Goal: Information Seeking & Learning: Learn about a topic

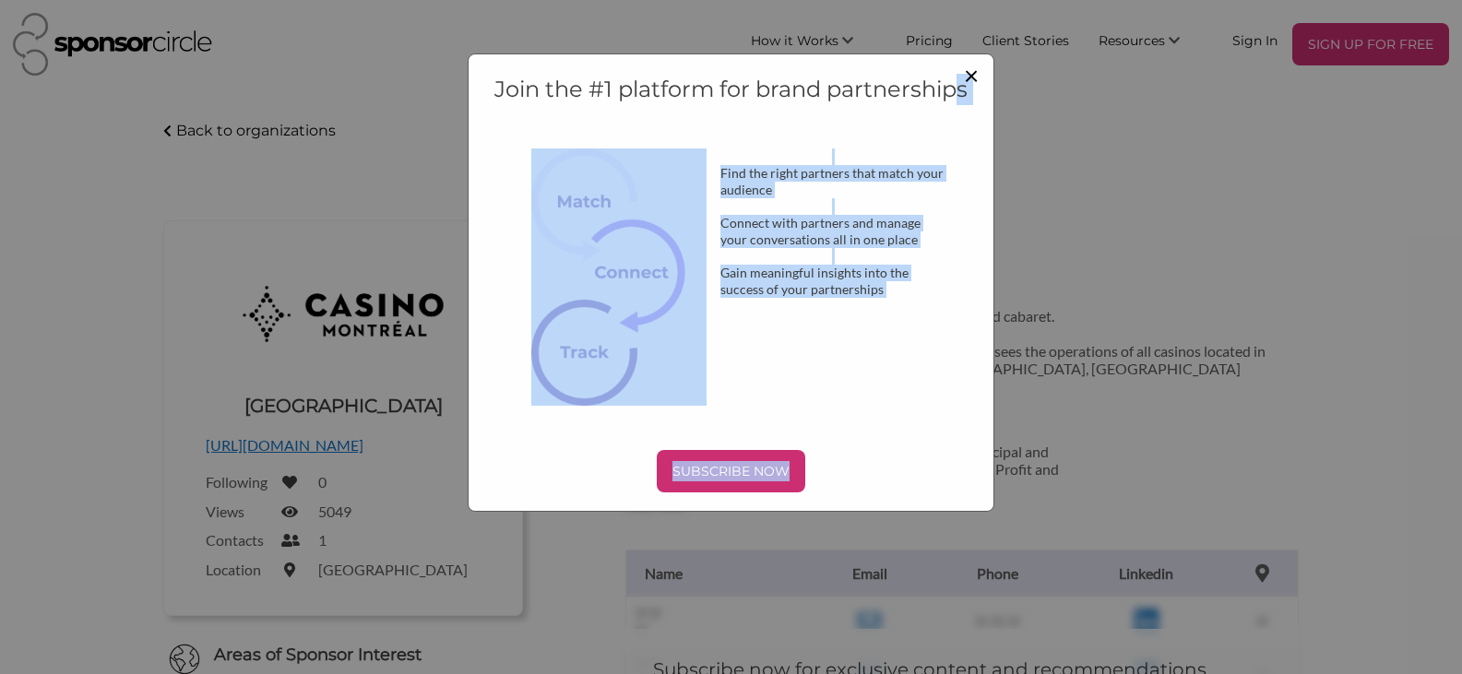
click at [970, 71] on div "Join the #1 platform for brand partnerships Find the right partners that match …" at bounding box center [731, 282] width 527 height 458
click at [968, 80] on span "×" at bounding box center [971, 74] width 15 height 31
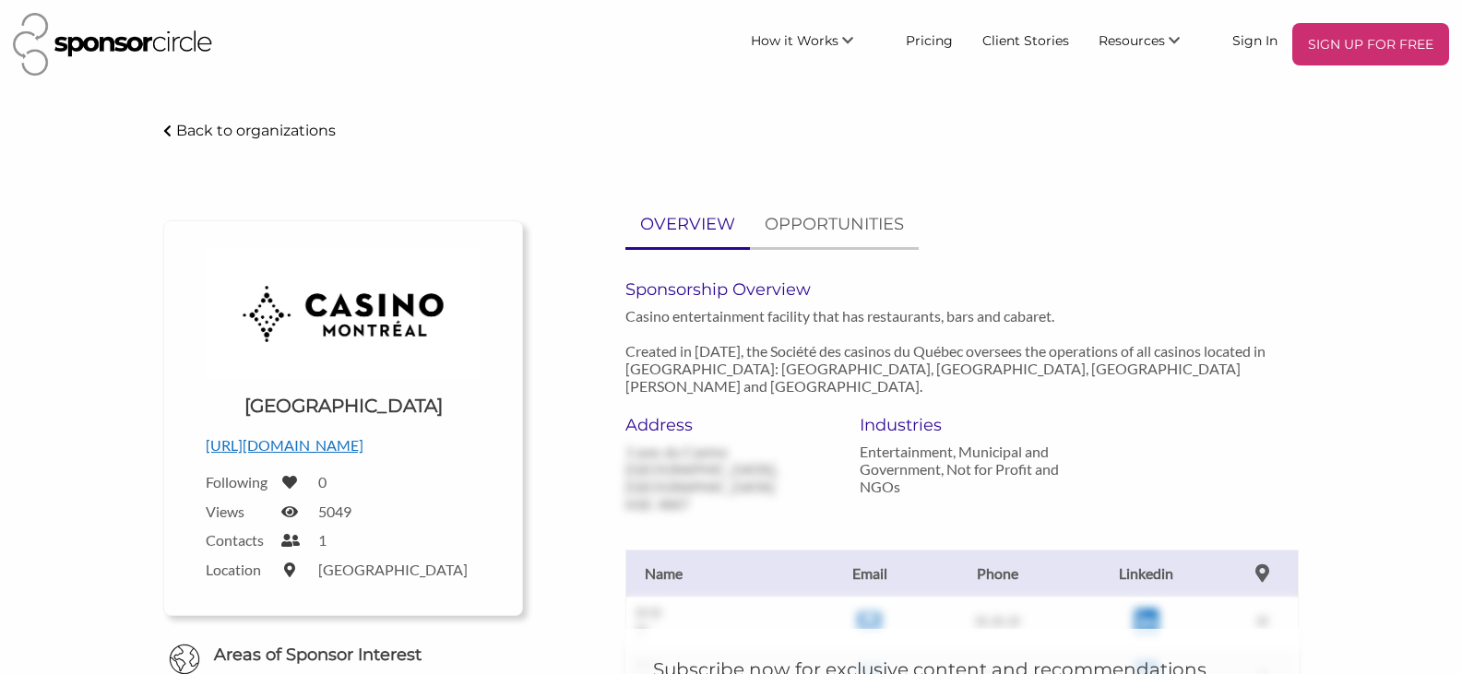
click at [1131, 313] on p "Casino entertainment facility that has restaurants, bars and cabaret. Created i…" at bounding box center [961, 351] width 672 height 88
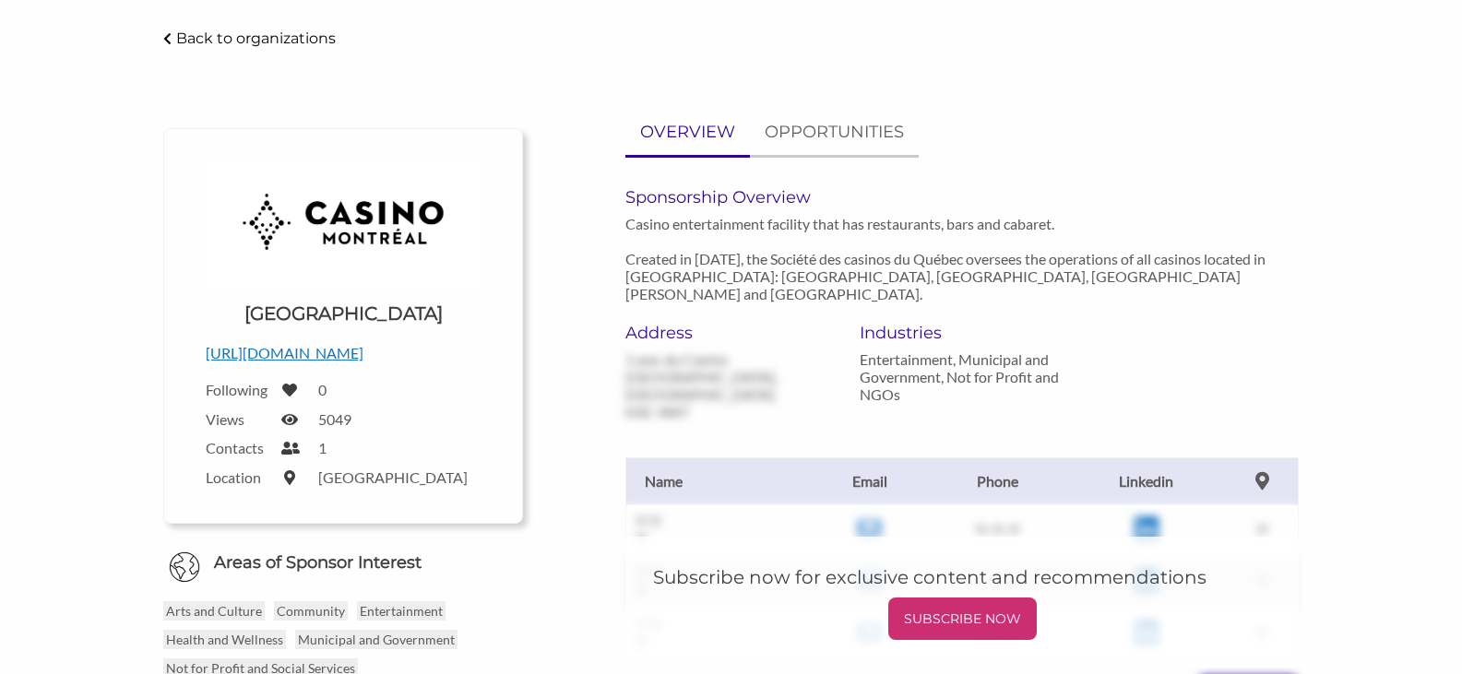
scroll to position [184, 0]
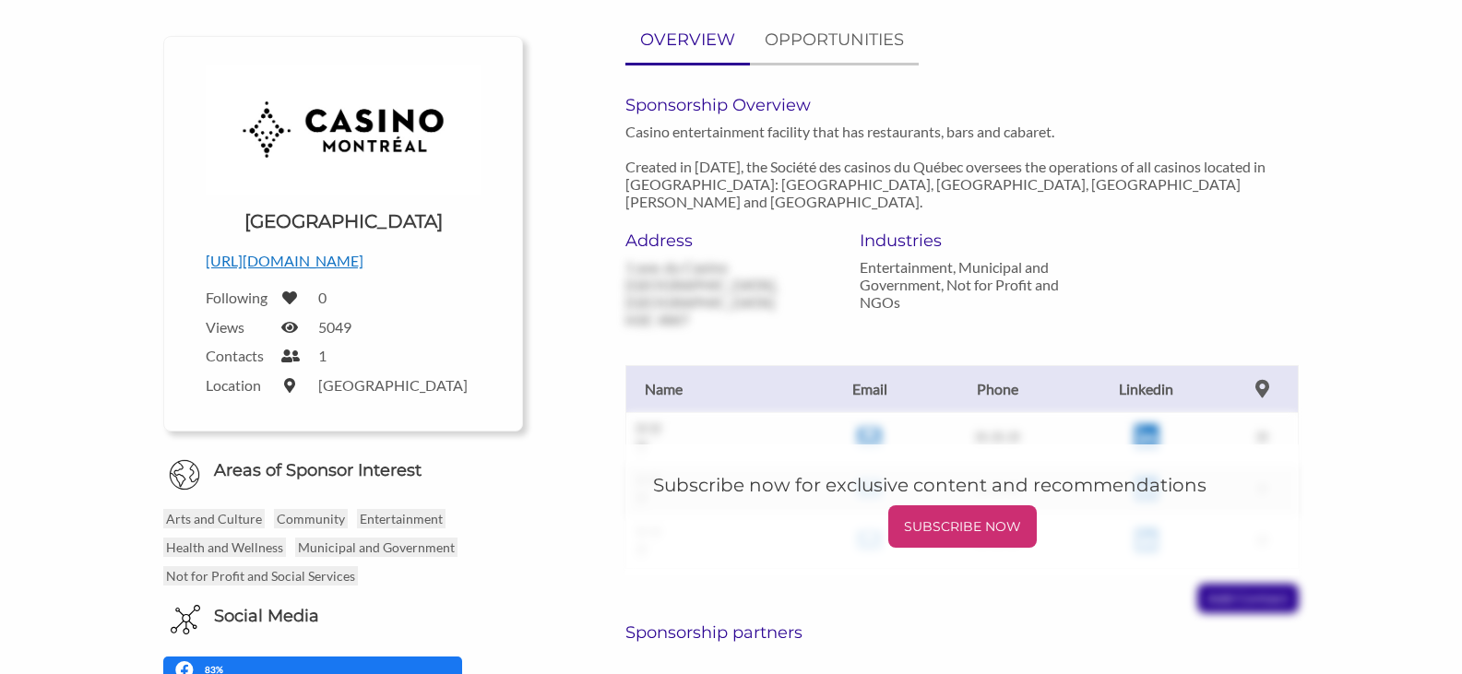
click at [1122, 257] on div "Address [STREET_ADDRESS] du [GEOGRAPHIC_DATA], [GEOGRAPHIC_DATA] 4W7 Industries…" at bounding box center [961, 280] width 700 height 98
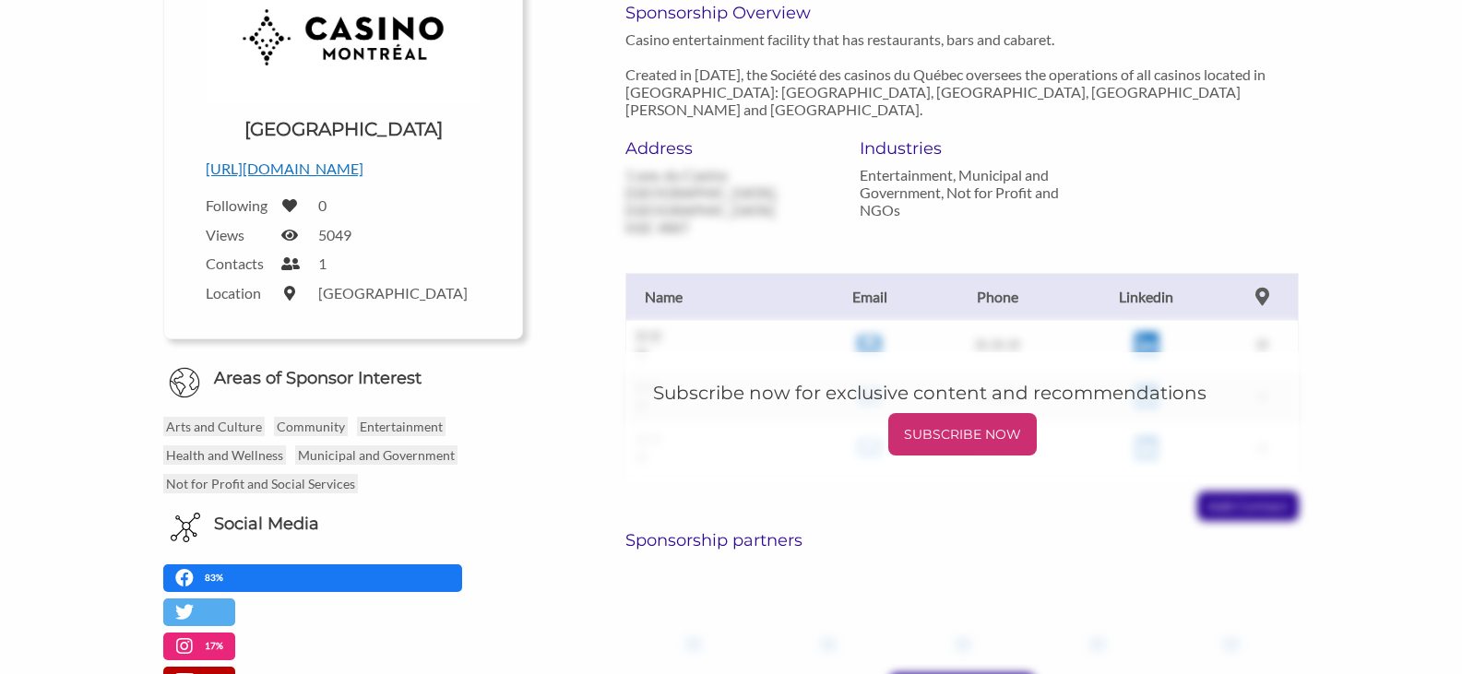
scroll to position [0, 0]
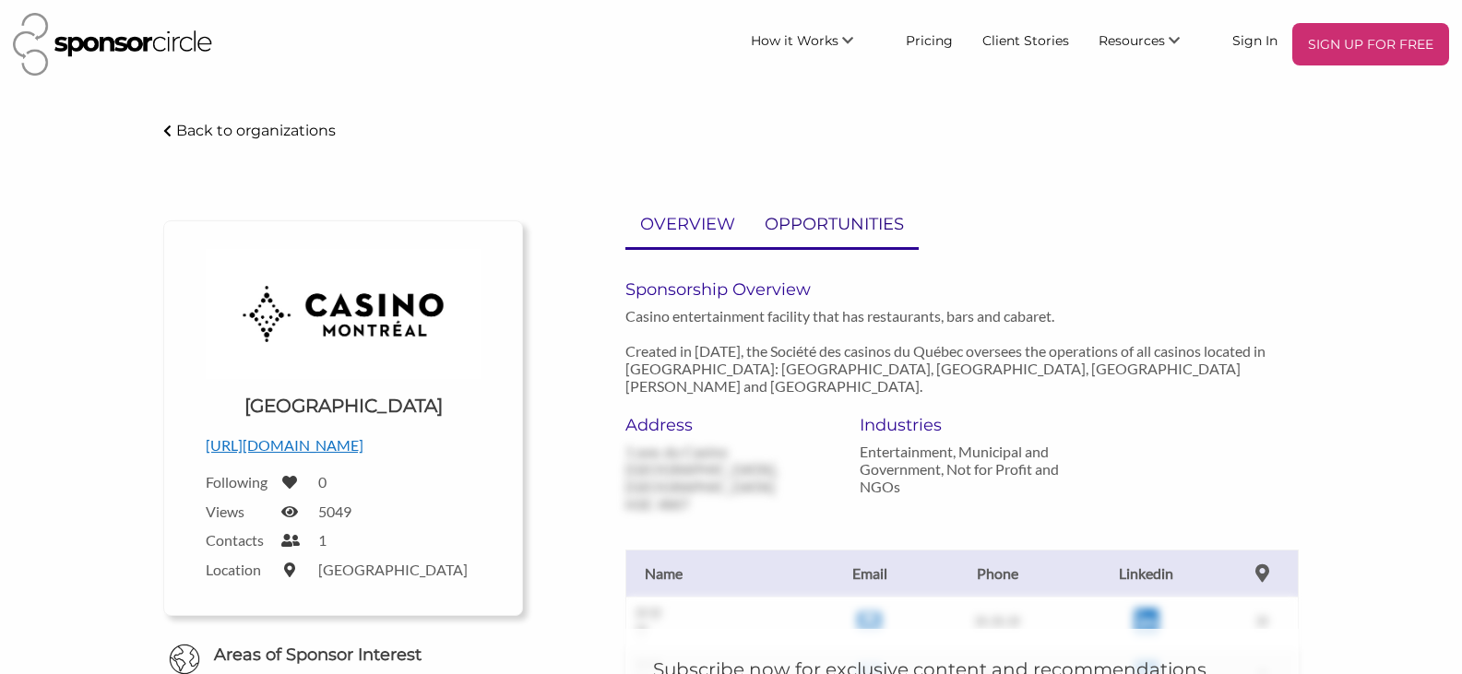
click at [855, 226] on p "OPPORTUNITIES" at bounding box center [833, 224] width 139 height 27
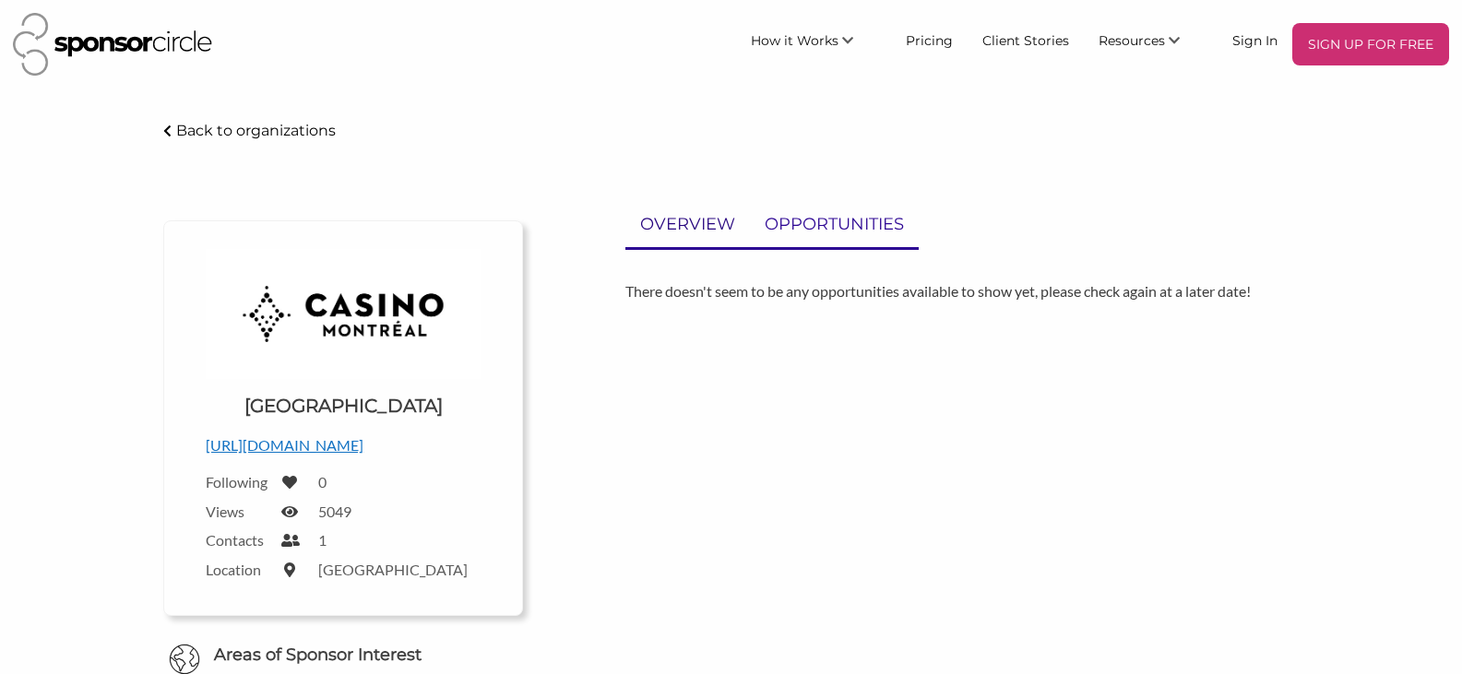
click at [700, 234] on p "OVERVIEW" at bounding box center [687, 224] width 95 height 27
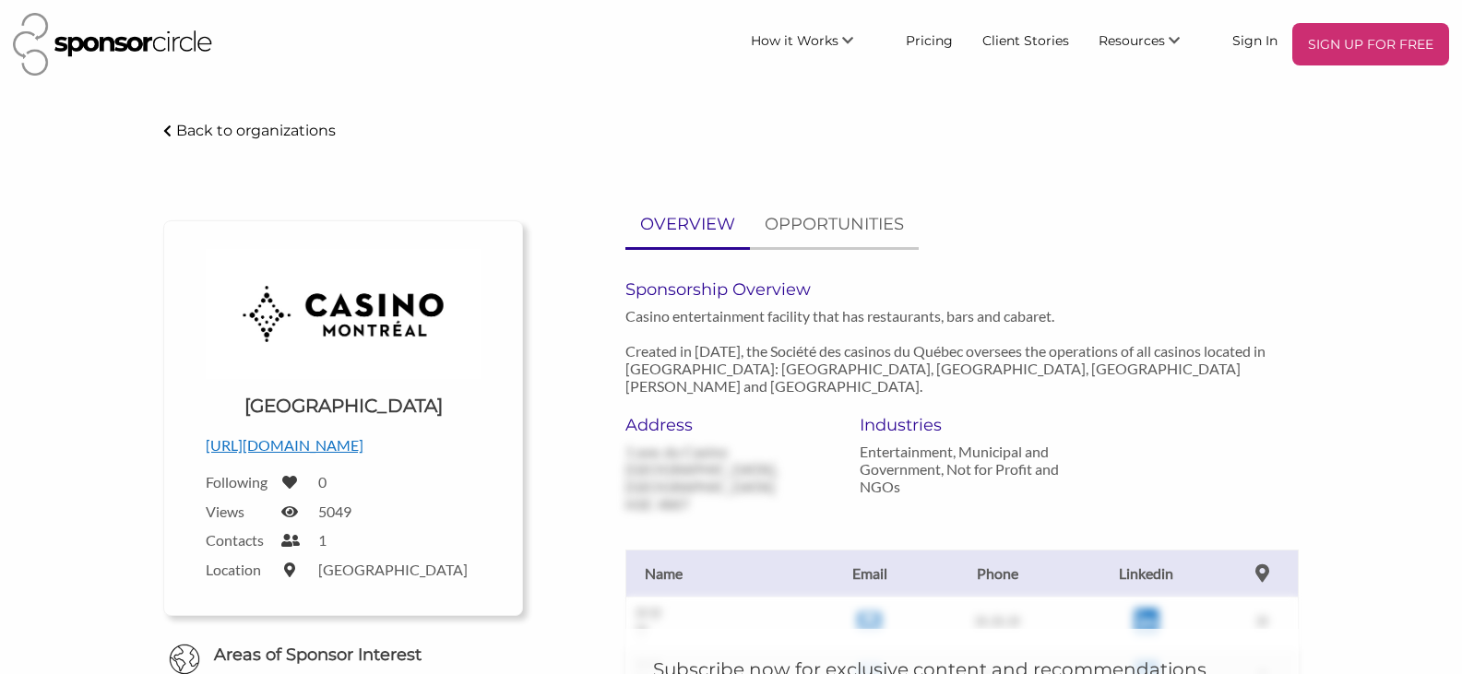
click at [685, 481] on div "Address [STREET_ADDRESS] [STREET_ADDRESS]" at bounding box center [728, 464] width 206 height 98
click at [681, 463] on div "Address [STREET_ADDRESS] [STREET_ADDRESS]" at bounding box center [728, 464] width 206 height 98
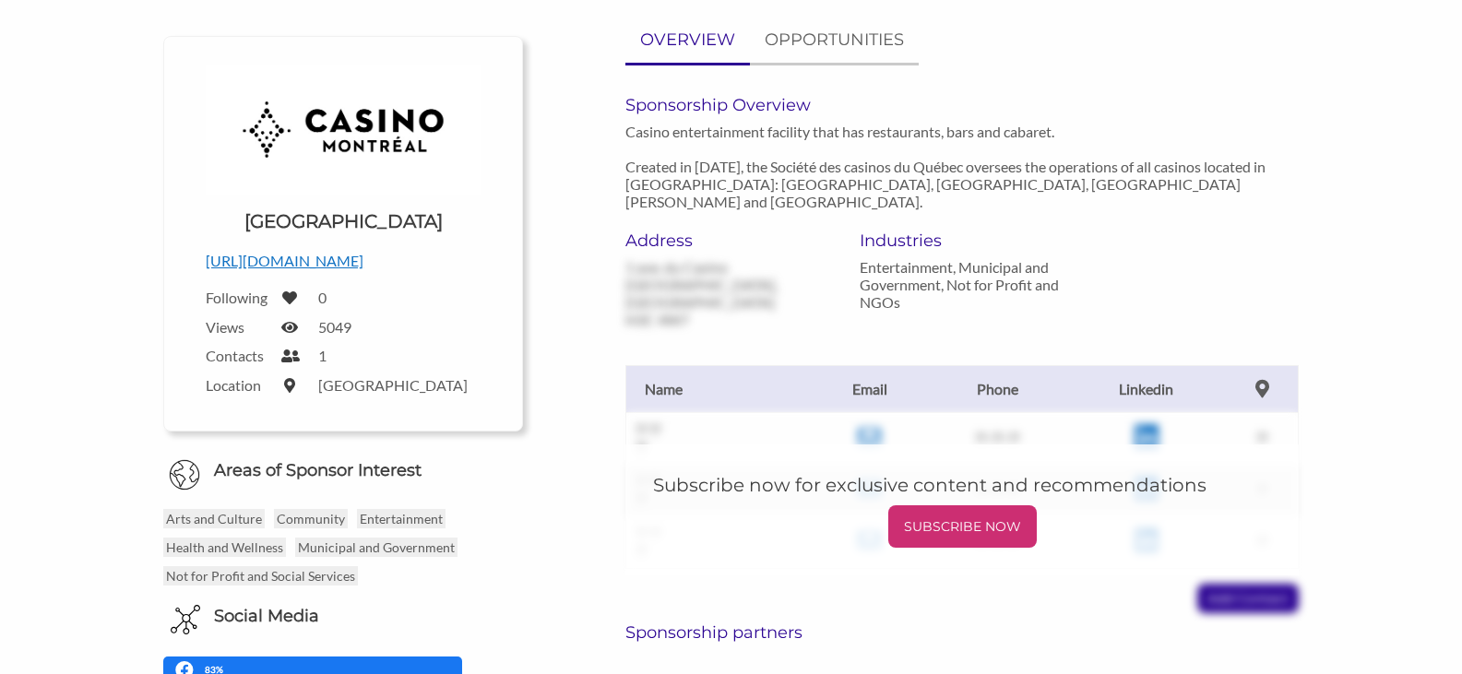
drag, startPoint x: 671, startPoint y: 446, endPoint x: 349, endPoint y: 213, distance: 397.5
click at [669, 446] on div "Subscribe now for exclusive content and recommendations SUBSCRIBE NOW" at bounding box center [961, 509] width 672 height 131
